Goal: Task Accomplishment & Management: Manage account settings

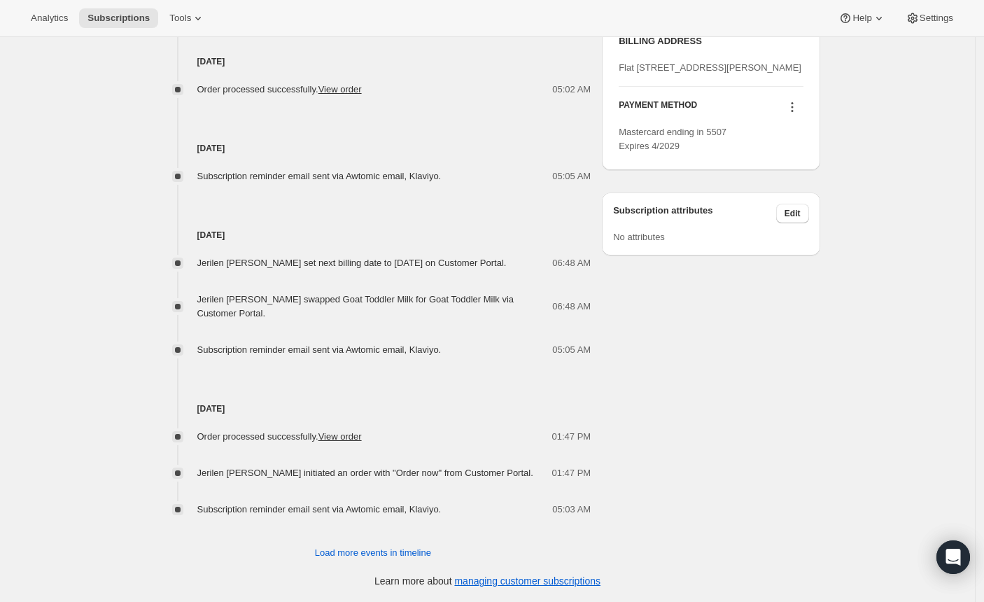
scroll to position [477, 0]
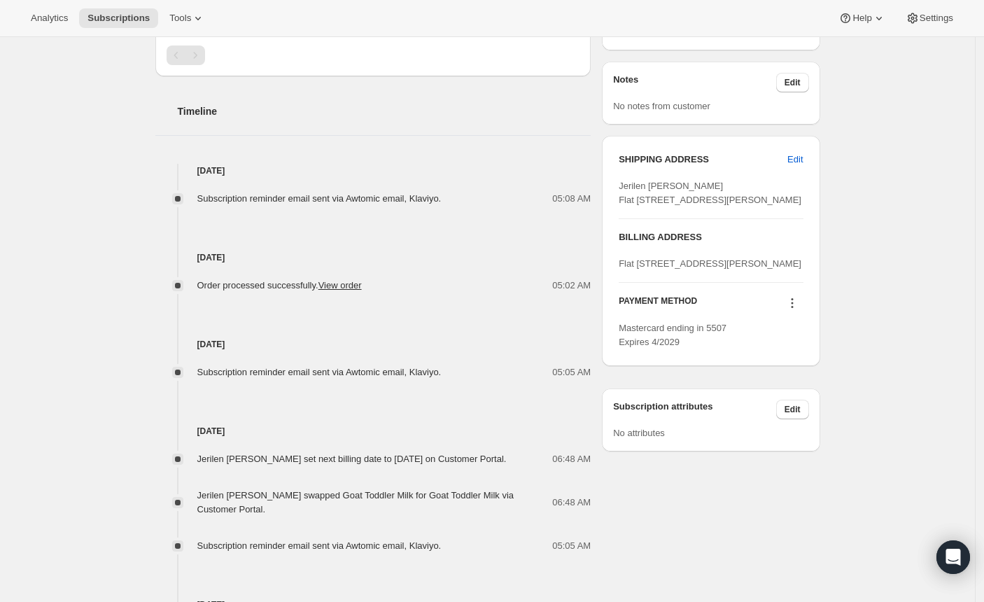
click at [797, 310] on icon at bounding box center [792, 303] width 14 height 14
click at [60, 310] on div "Subscription #20171063515. This page is ready Subscription #20171063515 Success…" at bounding box center [487, 178] width 974 height 1237
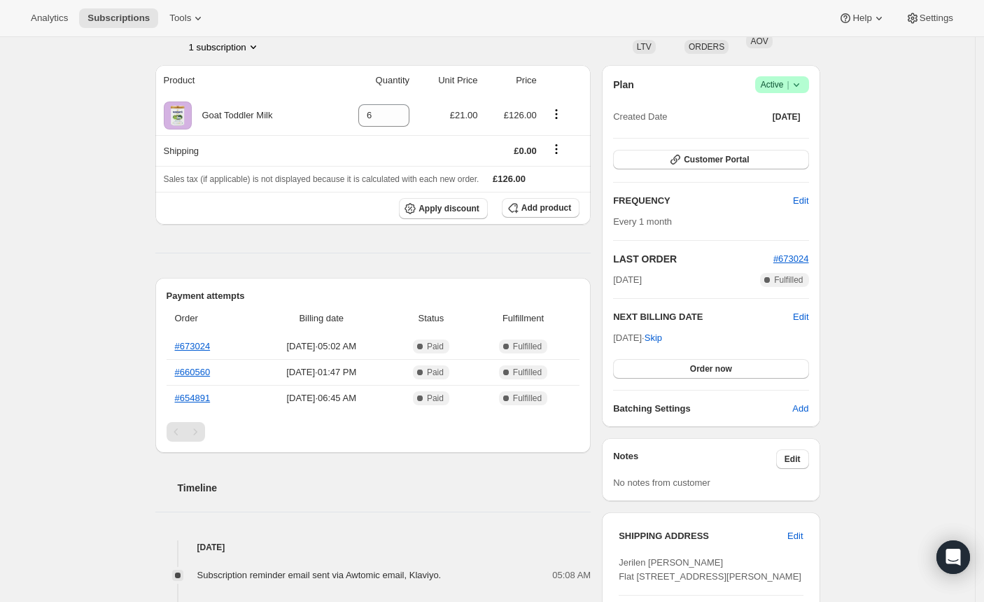
scroll to position [0, 0]
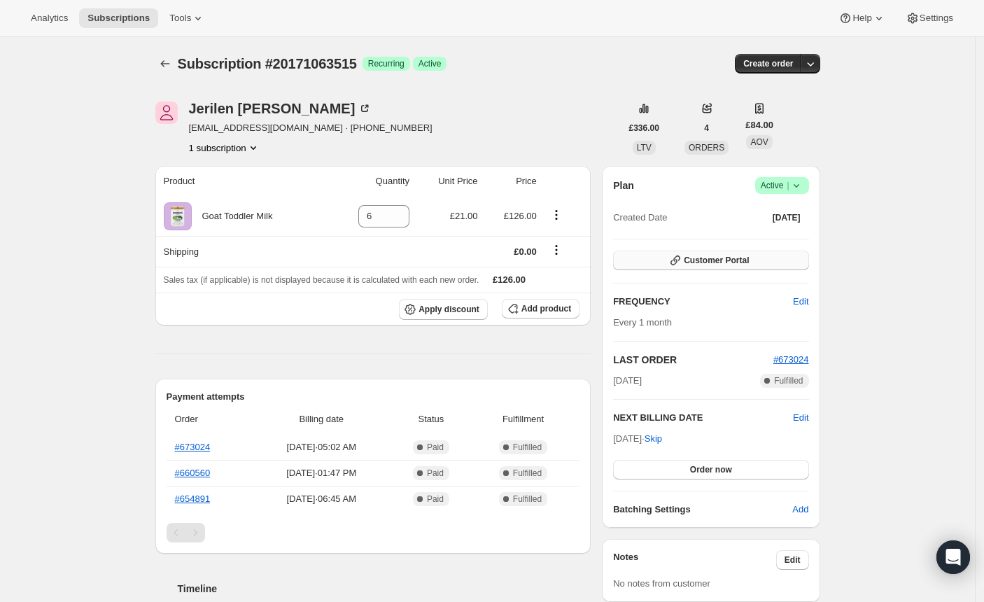
click at [666, 263] on button "Customer Portal" at bounding box center [710, 260] width 195 height 20
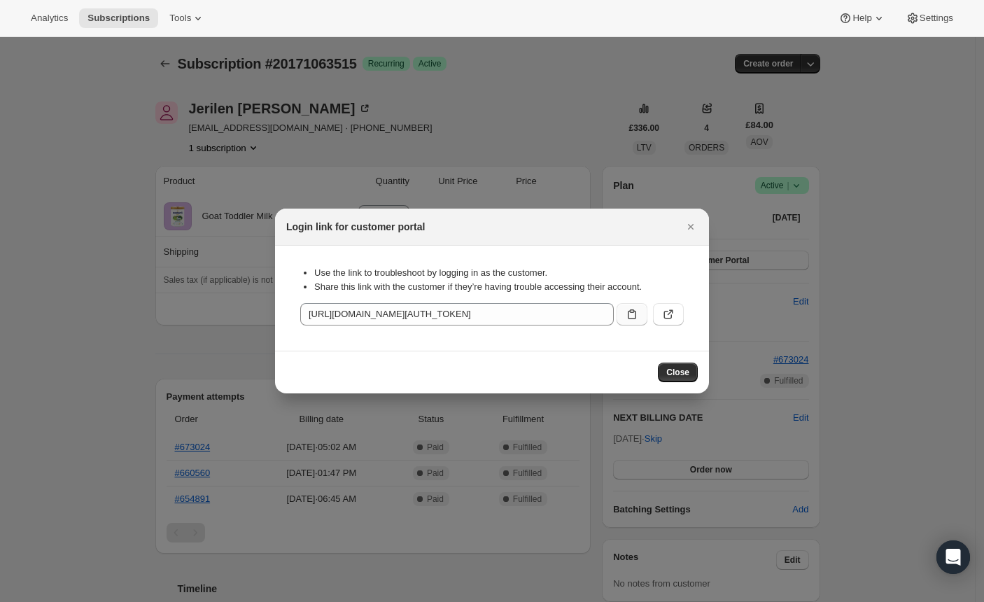
click at [630, 320] on icon ":rbt:" at bounding box center [632, 314] width 14 height 14
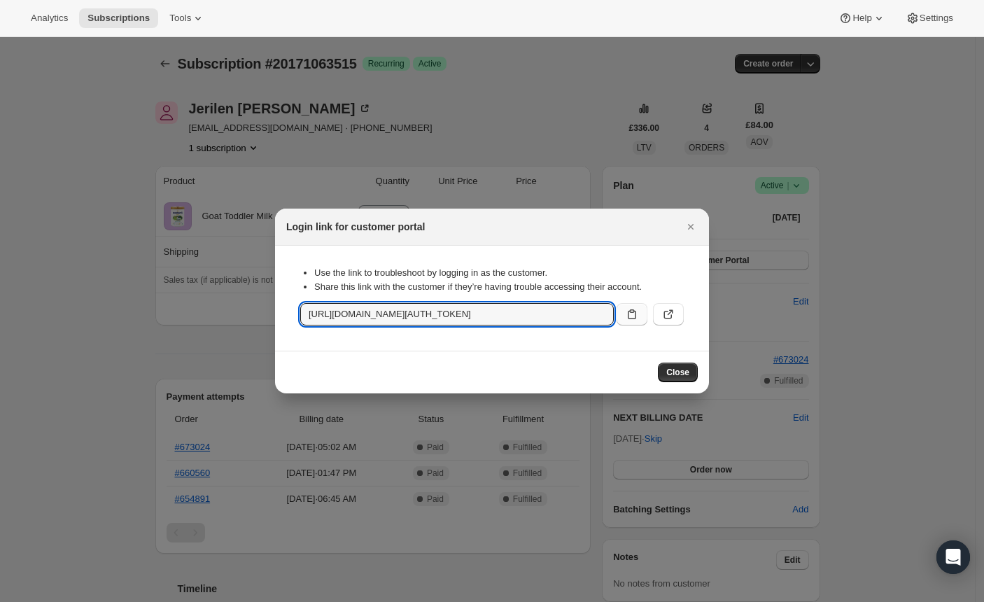
click at [627, 315] on icon ":rbt:" at bounding box center [632, 314] width 14 height 14
click at [630, 318] on icon ":rbt:" at bounding box center [632, 314] width 14 height 14
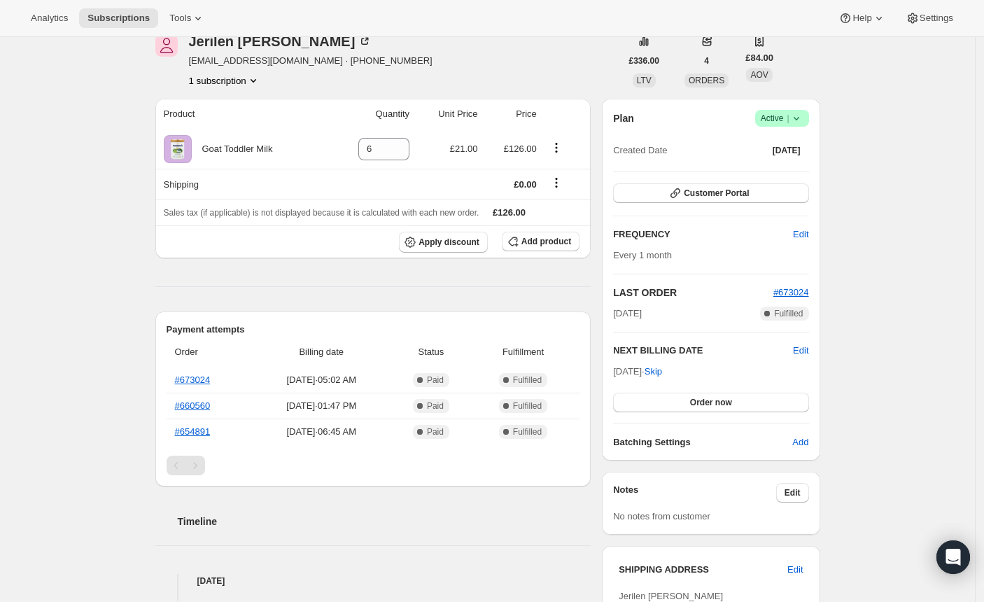
scroll to position [71, 0]
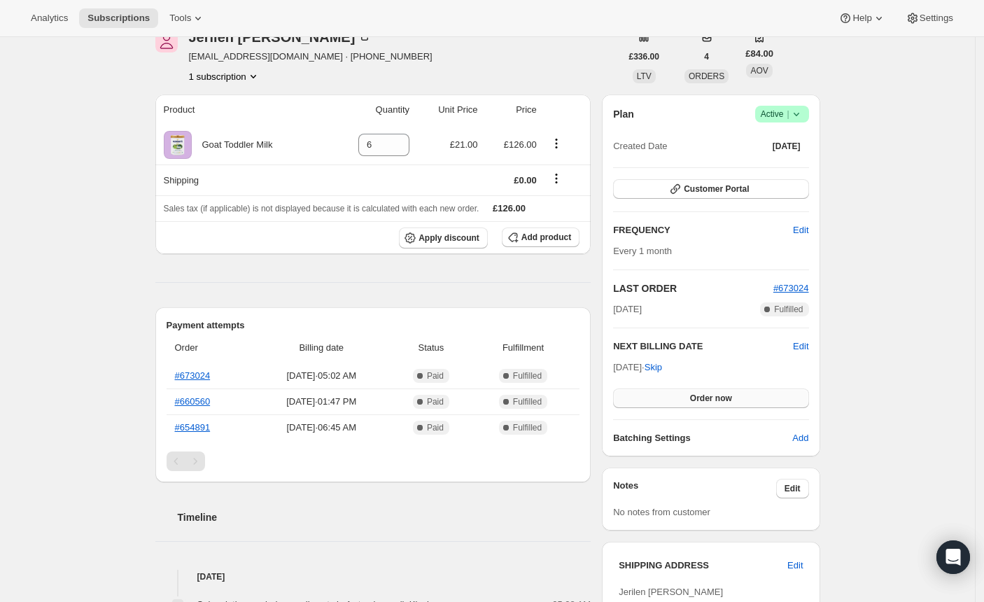
click at [658, 395] on button "Order now" at bounding box center [710, 398] width 195 height 20
click at [661, 397] on button "Click to confirm" at bounding box center [710, 398] width 195 height 20
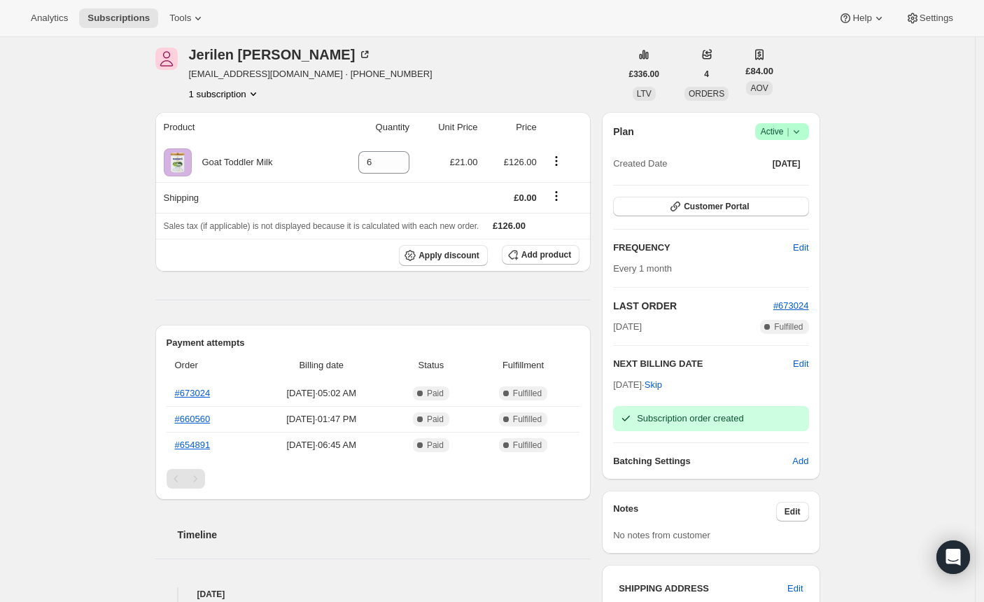
scroll to position [0, 0]
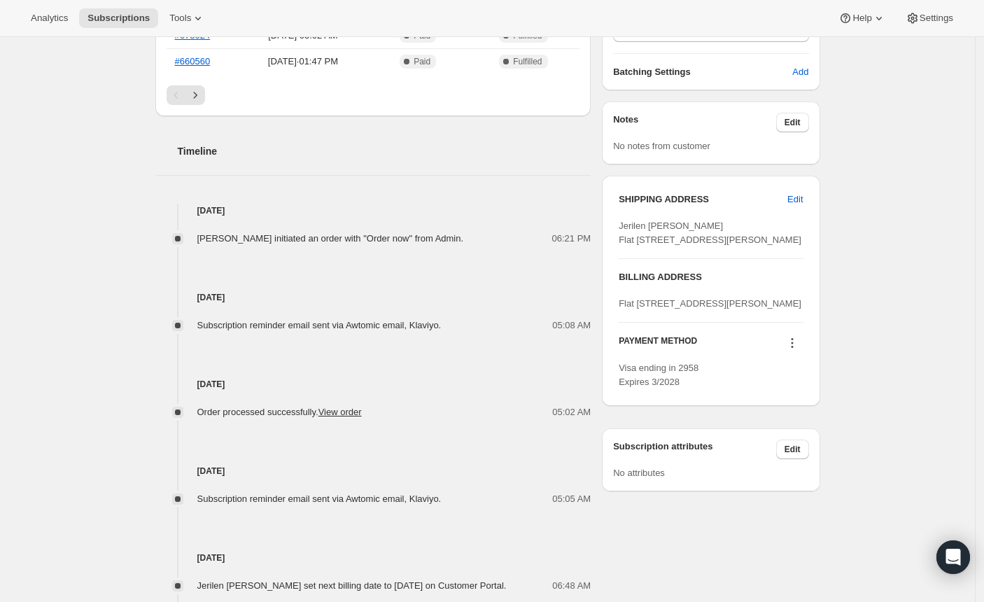
scroll to position [432, 0]
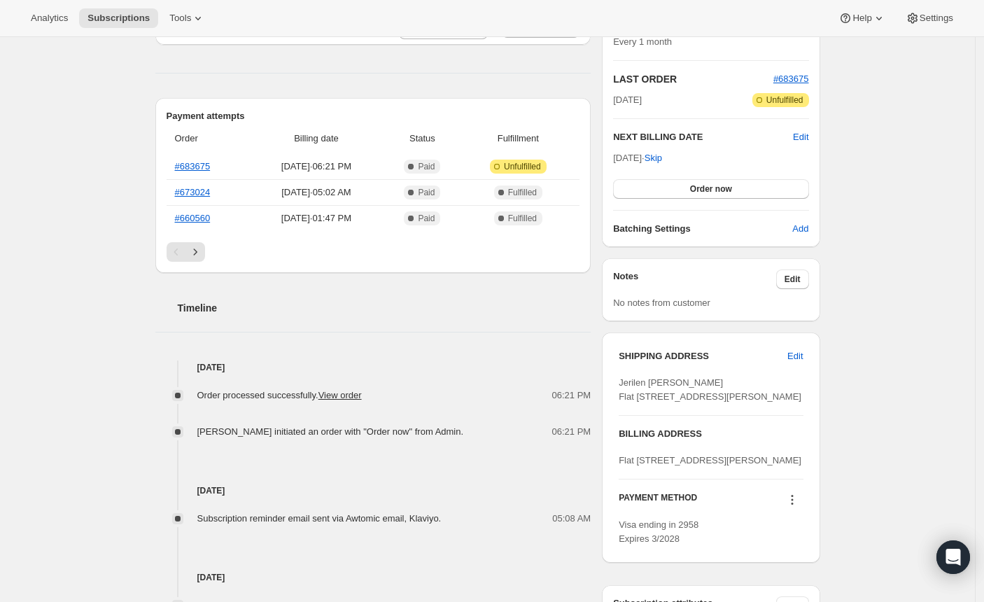
scroll to position [387, 0]
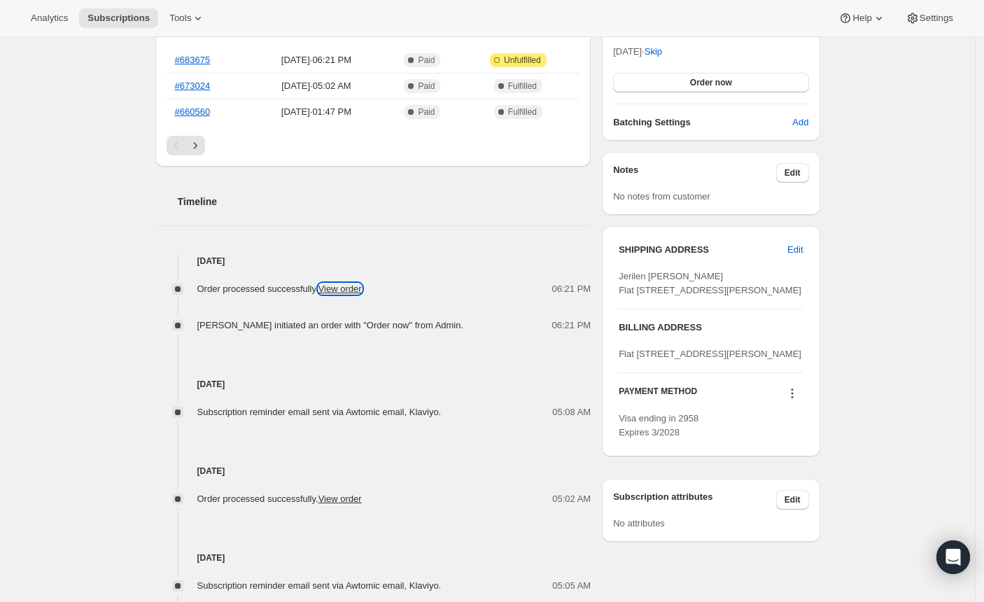
click at [350, 288] on link "View order" at bounding box center [339, 288] width 43 height 10
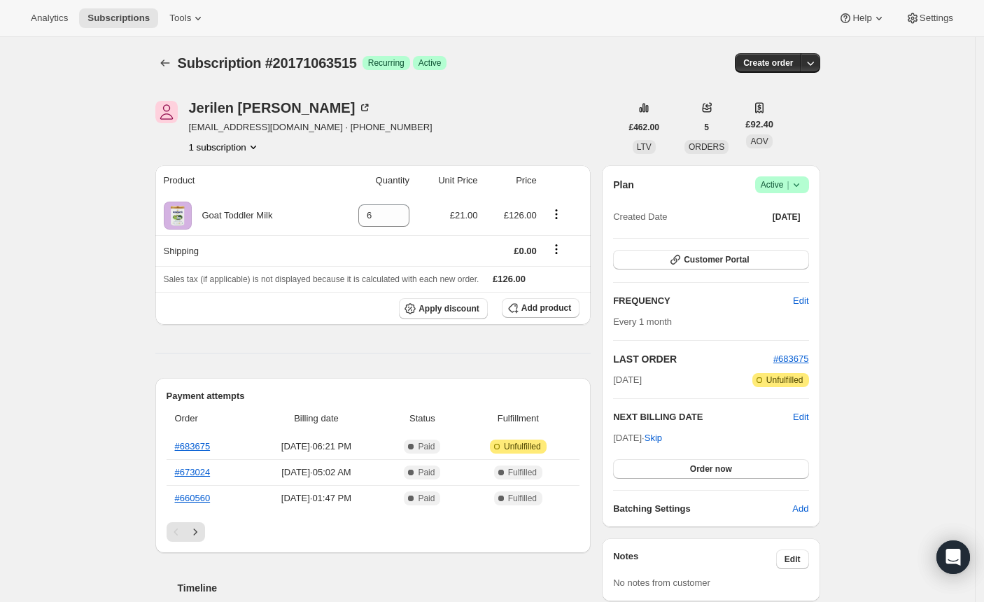
scroll to position [0, 0]
click at [260, 146] on icon "Product actions" at bounding box center [253, 148] width 14 height 14
click at [260, 148] on icon "Product actions" at bounding box center [253, 148] width 14 height 14
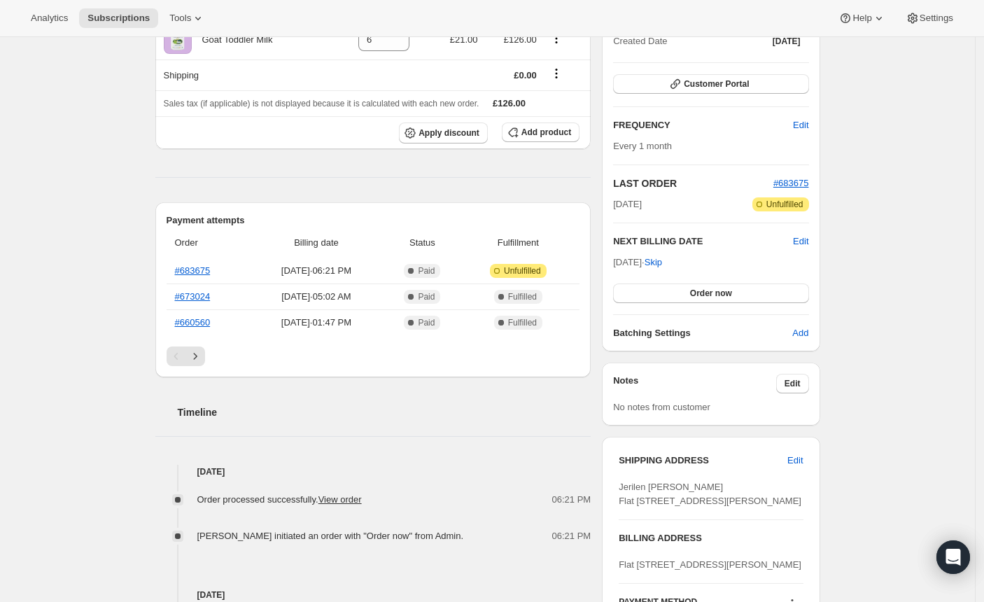
scroll to position [171, 0]
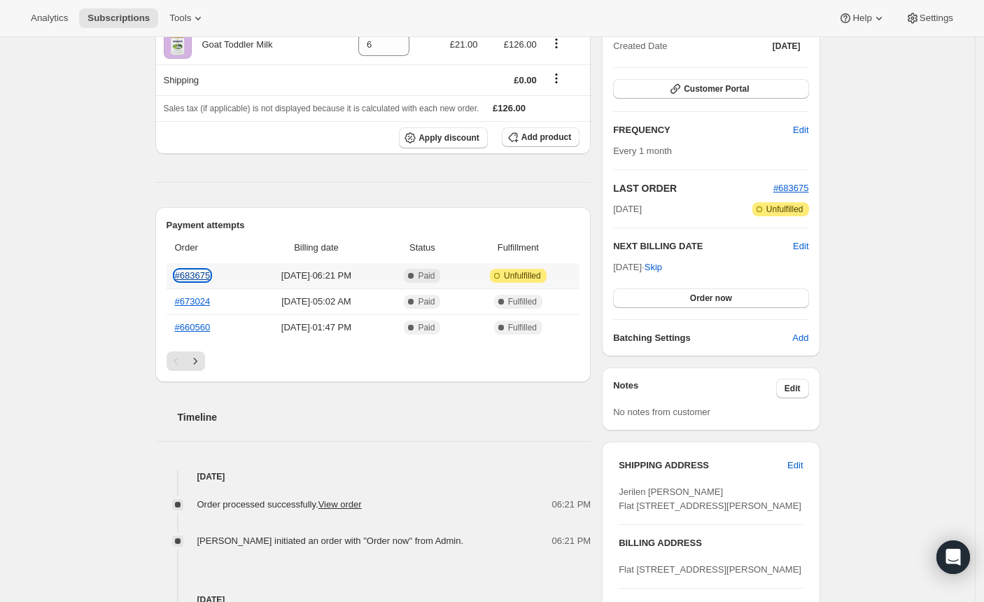
click at [200, 279] on link "#683675" at bounding box center [193, 275] width 36 height 10
click at [69, 322] on div "Subscription #20171063515. This page is ready Subscription #20171063515 Success…" at bounding box center [487, 466] width 974 height 1201
